Goal: Task Accomplishment & Management: Manage account settings

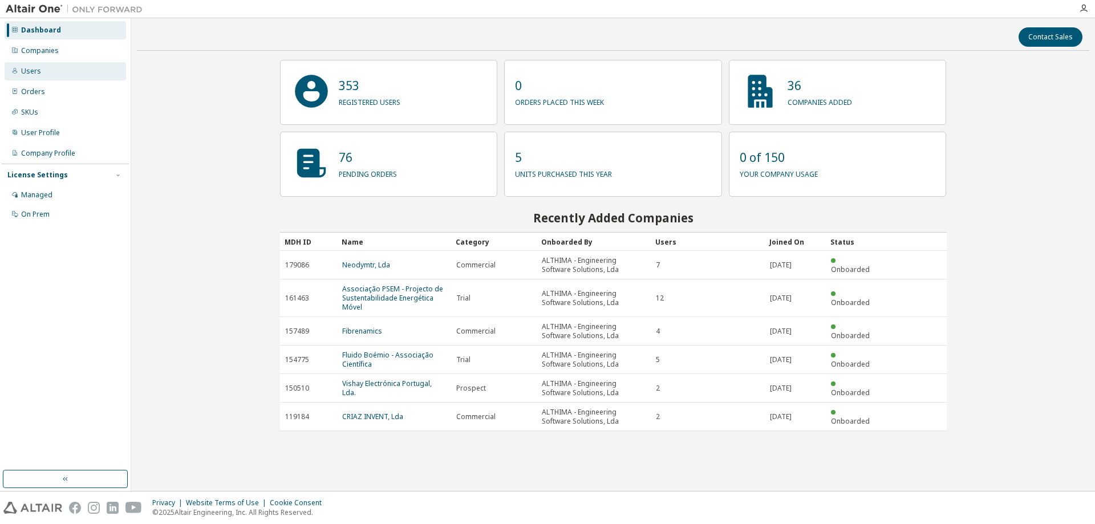
click at [64, 76] on div "Users" at bounding box center [66, 71] width 122 height 18
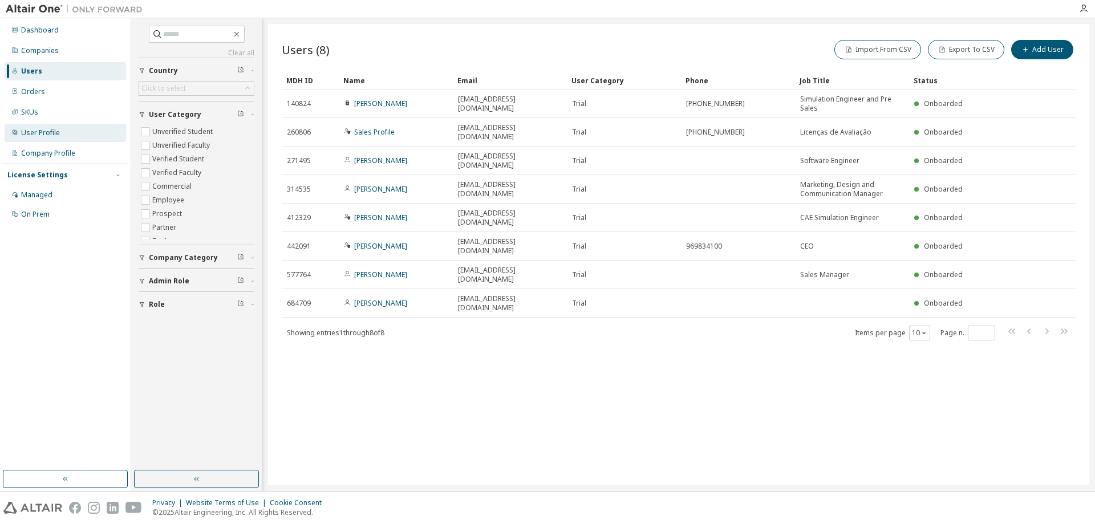
click at [49, 132] on div "User Profile" at bounding box center [40, 132] width 39 height 9
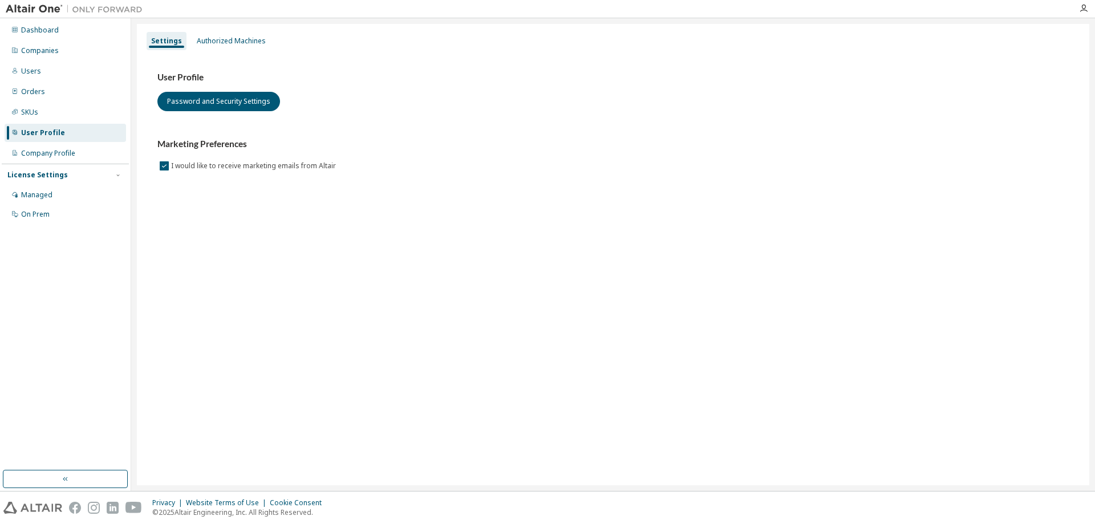
click at [45, 131] on div "User Profile" at bounding box center [43, 132] width 44 height 9
click at [62, 144] on div "Company Profile" at bounding box center [66, 153] width 122 height 18
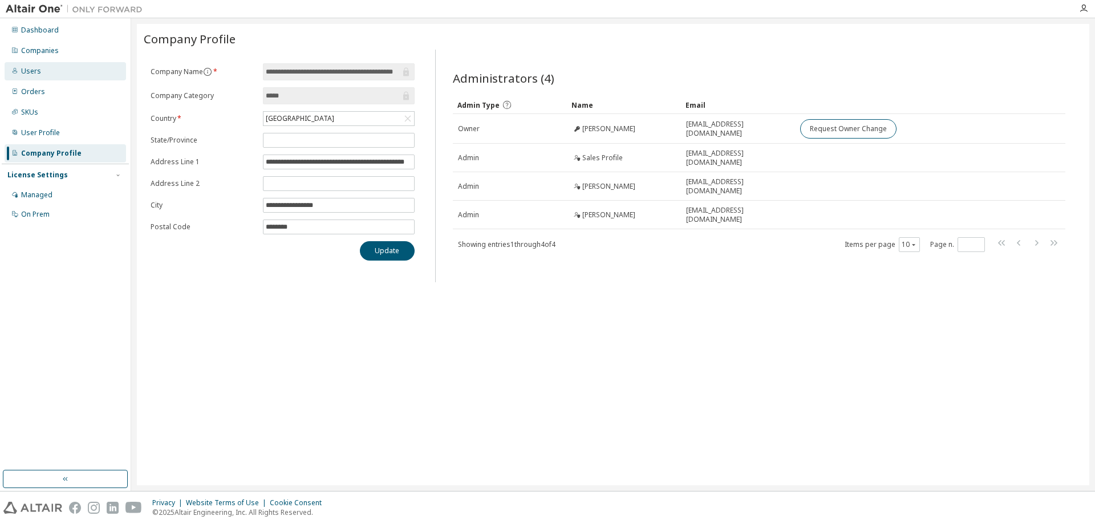
click at [42, 72] on div "Users" at bounding box center [66, 71] width 122 height 18
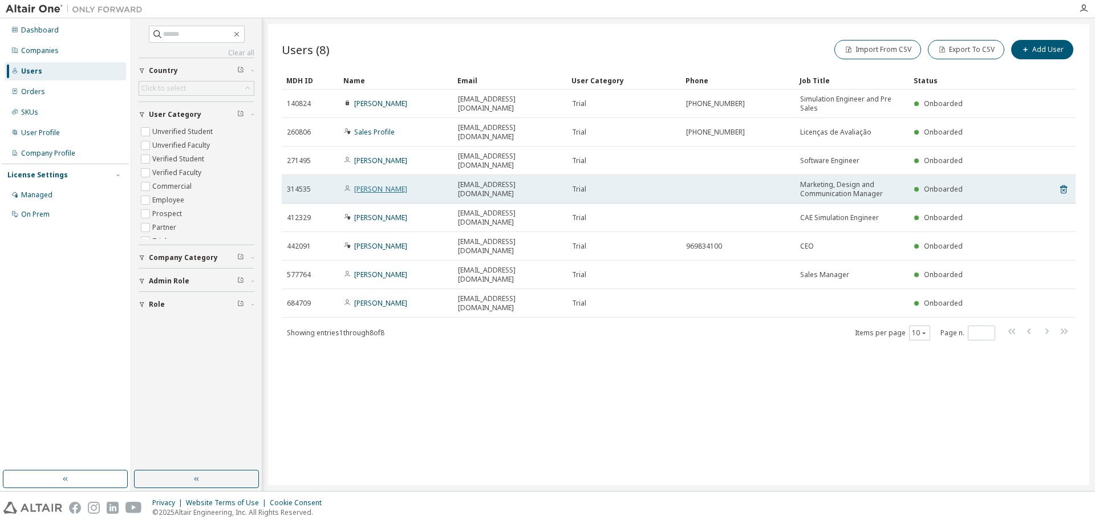
click at [389, 184] on link "Raquel Pacheco" at bounding box center [380, 189] width 53 height 10
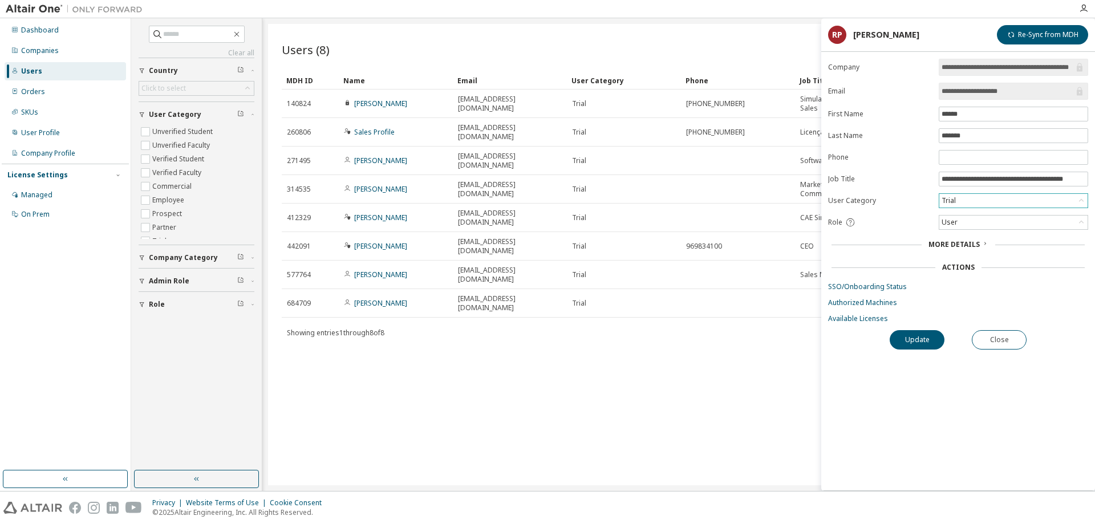
click at [965, 202] on div "Trial" at bounding box center [1014, 201] width 148 height 14
click at [966, 212] on form "**********" at bounding box center [958, 191] width 260 height 265
click at [968, 220] on div "User" at bounding box center [1014, 223] width 148 height 14
click at [969, 239] on li "Admin" at bounding box center [1013, 237] width 146 height 15
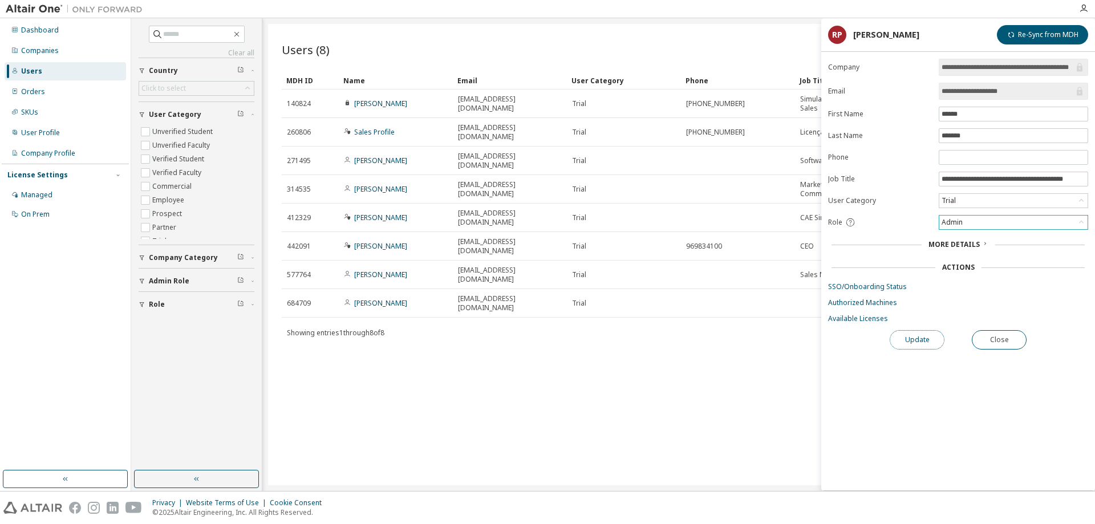
click at [923, 335] on button "Update" at bounding box center [917, 339] width 55 height 19
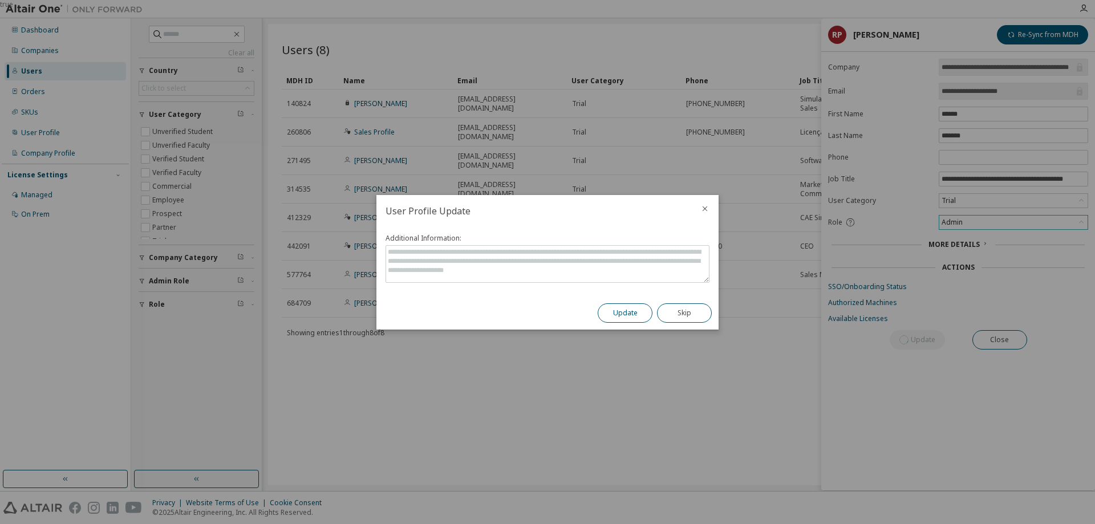
click at [634, 317] on button "Update" at bounding box center [625, 313] width 55 height 19
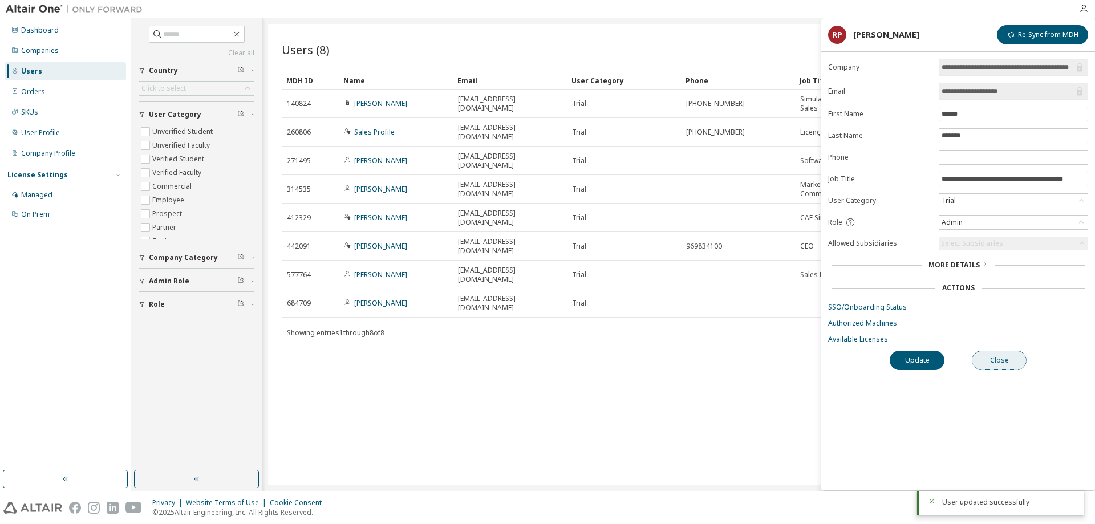
click at [982, 351] on button "Close" at bounding box center [999, 360] width 55 height 19
